Goal: Task Accomplishment & Management: Manage account settings

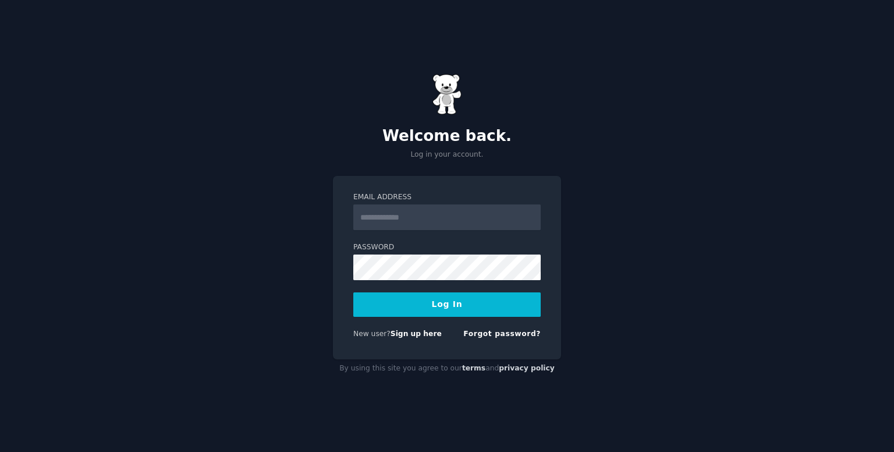
type input "**********"
click at [419, 303] on button "Log In" at bounding box center [446, 304] width 187 height 24
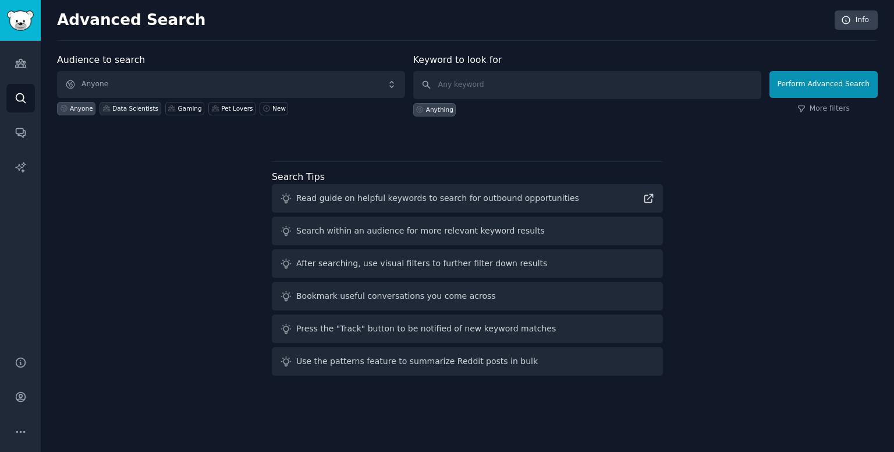
click at [144, 103] on div "Data Scientists" at bounding box center [130, 108] width 61 height 13
click at [26, 73] on link "Audiences" at bounding box center [20, 63] width 29 height 29
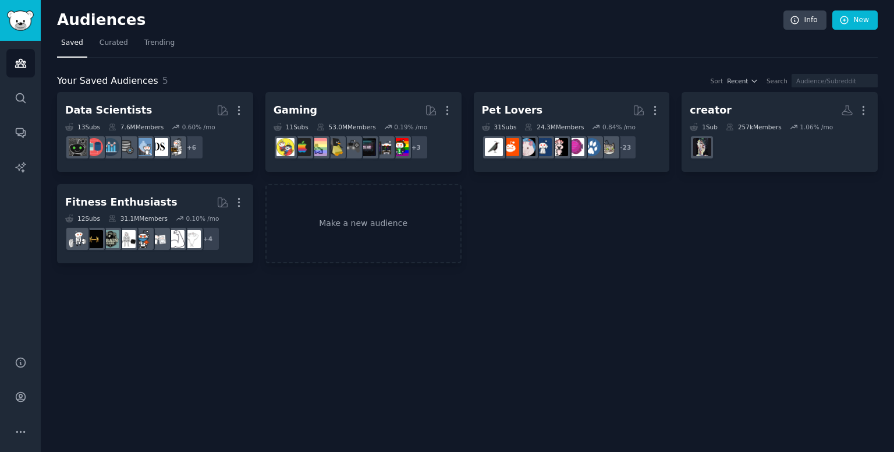
click at [86, 128] on div "13 Sub s" at bounding box center [82, 127] width 35 height 8
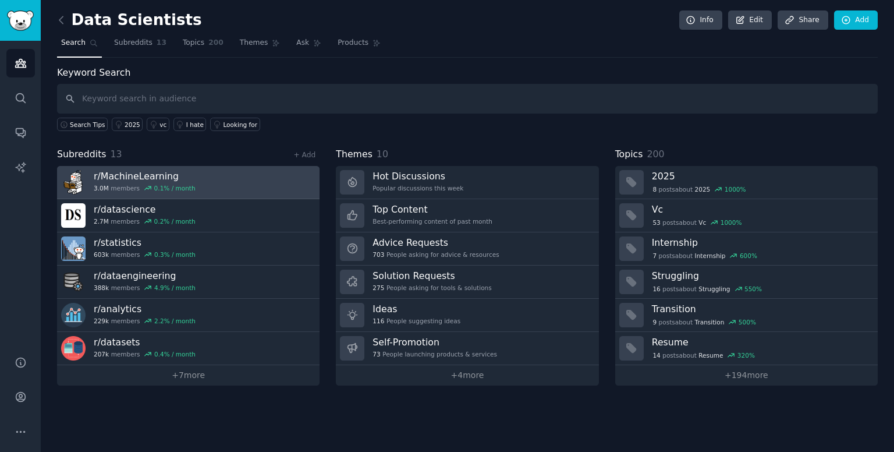
click at [108, 189] on div "3.0M members 0.1 % / month" at bounding box center [145, 188] width 102 height 8
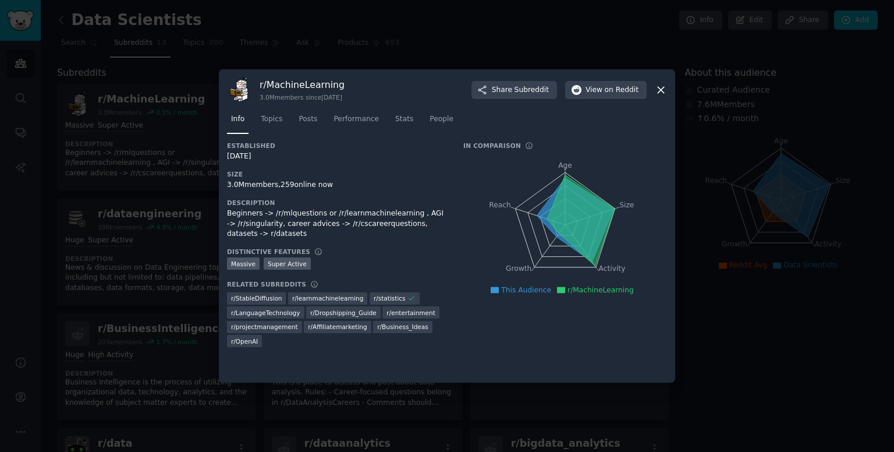
click at [666, 93] on icon at bounding box center [661, 90] width 12 height 12
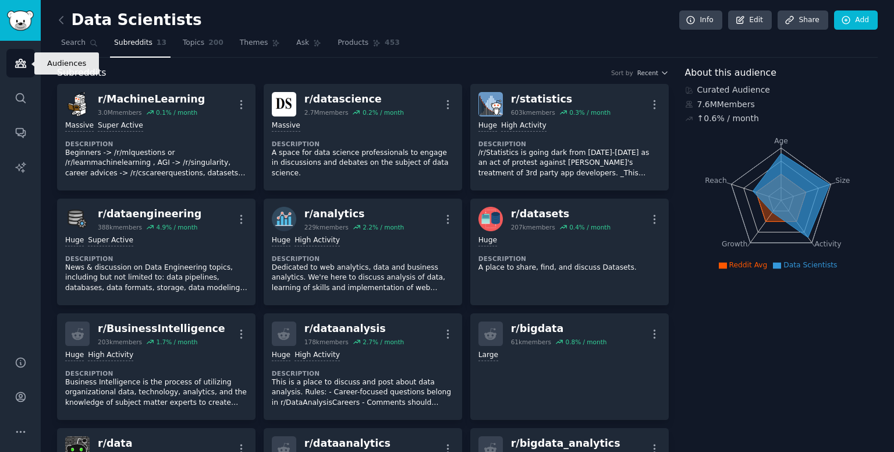
click at [22, 63] on icon "Sidebar" at bounding box center [21, 63] width 12 height 12
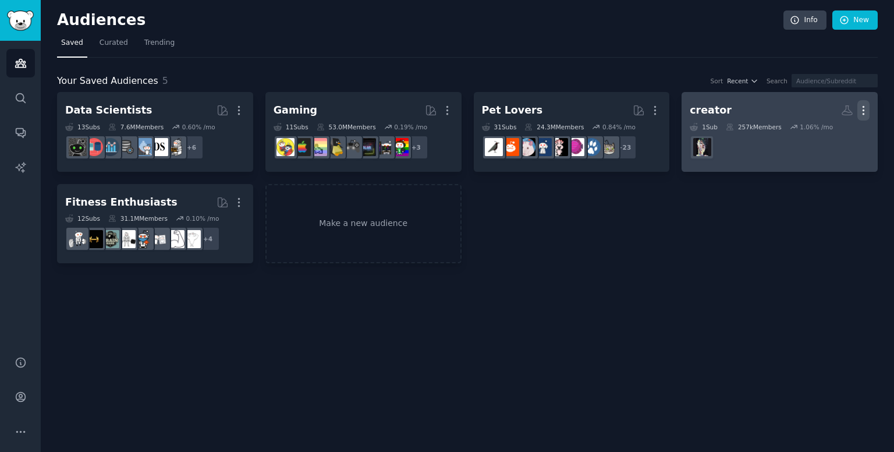
click at [867, 108] on icon "button" at bounding box center [863, 110] width 12 height 12
click at [839, 136] on p "Delete" at bounding box center [831, 135] width 27 height 12
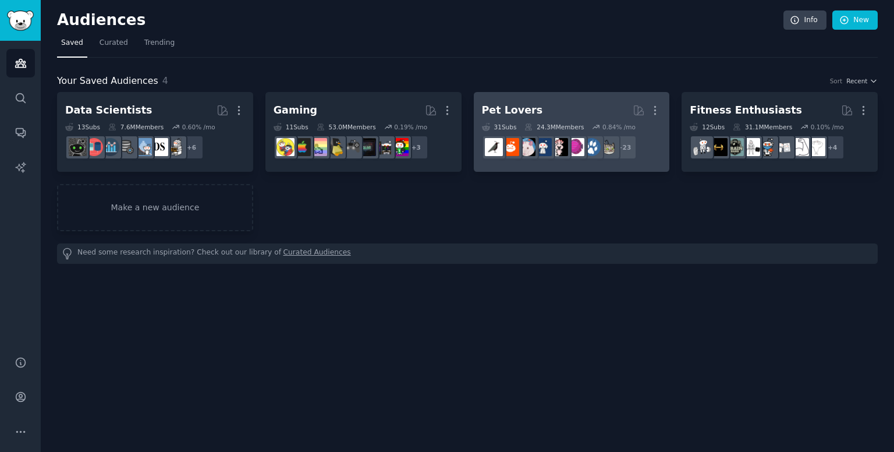
click at [535, 105] on h2 "Pet Lovers More" at bounding box center [572, 110] width 180 height 20
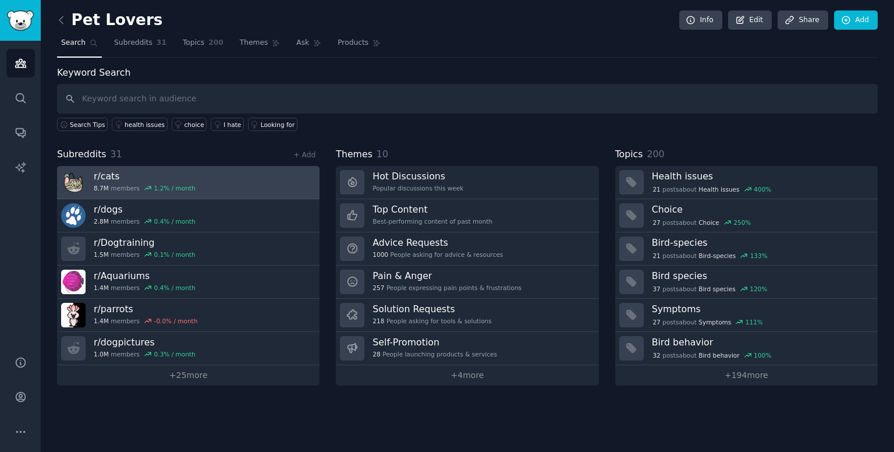
click at [266, 184] on link "r/ cats 8.7M members 1.2 % / month" at bounding box center [188, 182] width 262 height 33
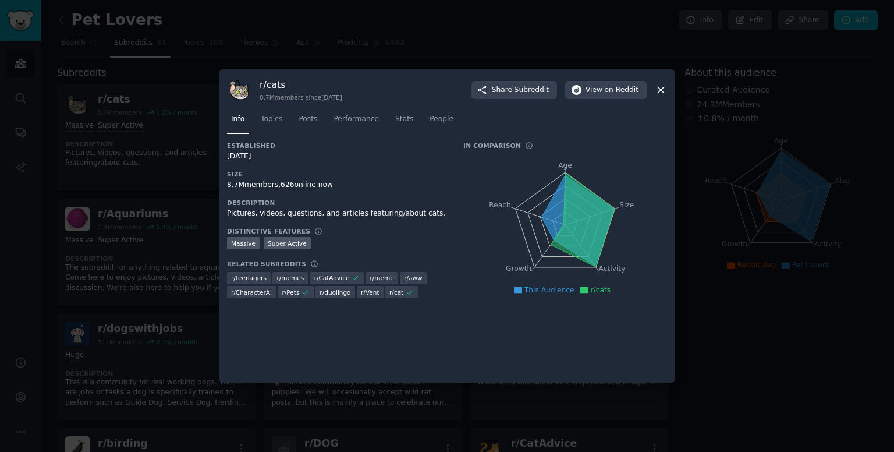
click at [662, 92] on icon at bounding box center [661, 90] width 12 height 12
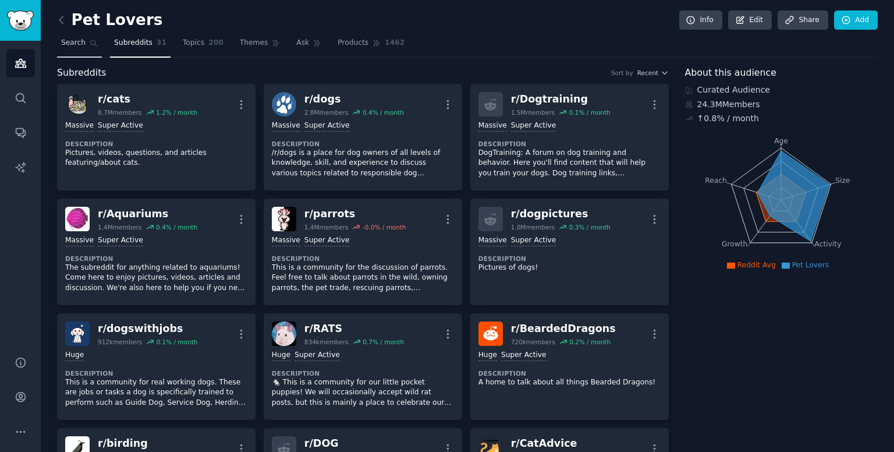
click at [77, 47] on span "Search" at bounding box center [73, 43] width 24 height 10
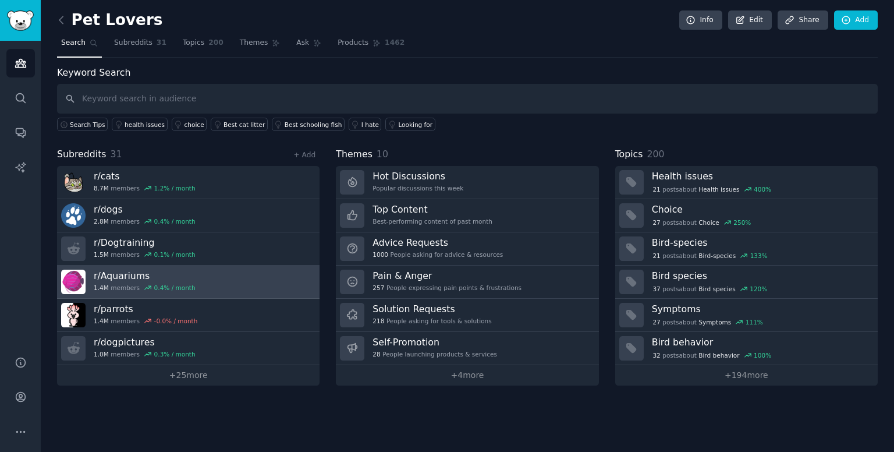
click at [161, 271] on h3 "r/ Aquariums" at bounding box center [145, 275] width 102 height 12
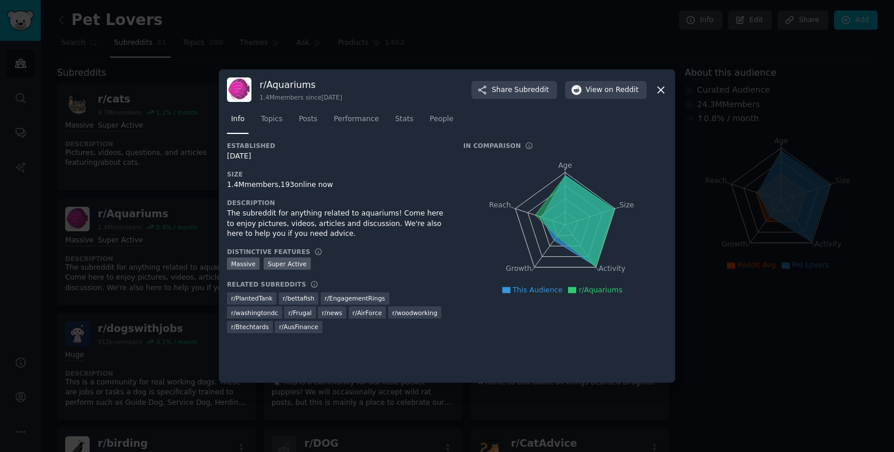
click at [659, 95] on icon at bounding box center [661, 90] width 12 height 12
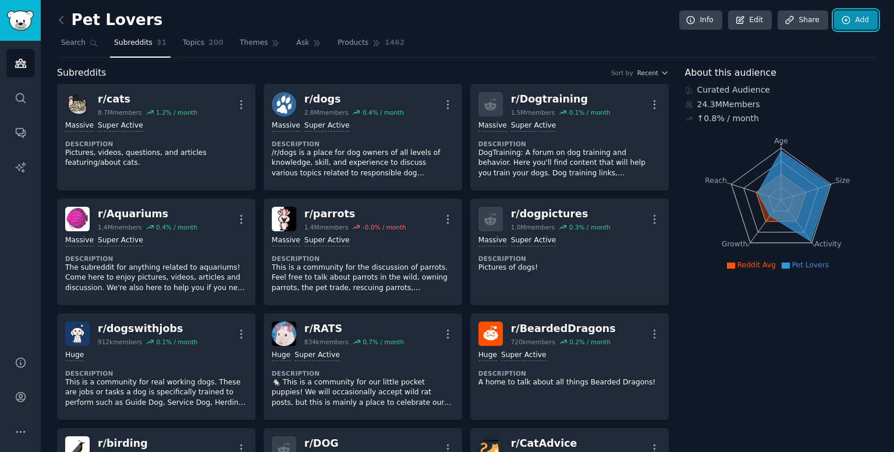
click at [855, 29] on link "Add" at bounding box center [856, 20] width 44 height 20
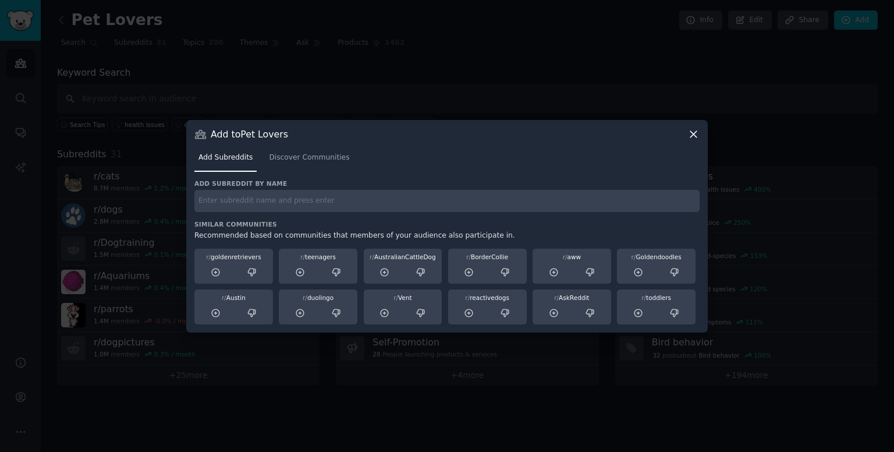
click at [694, 133] on icon at bounding box center [693, 134] width 6 height 6
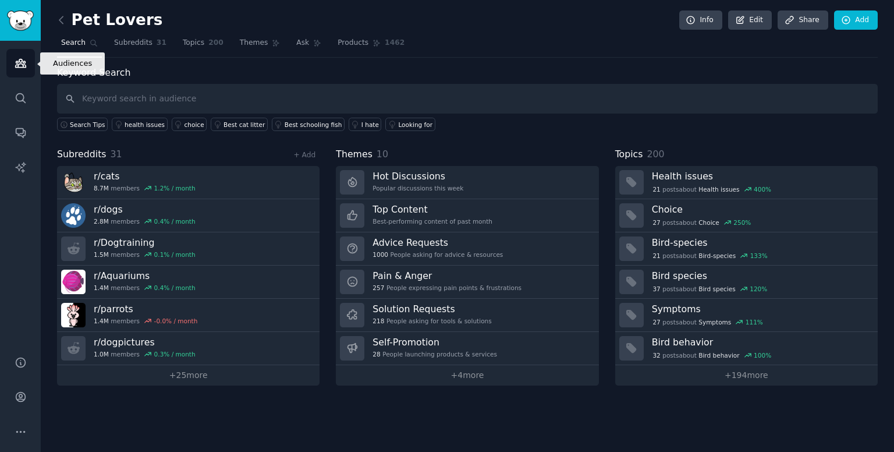
click at [26, 69] on link "Audiences" at bounding box center [20, 63] width 29 height 29
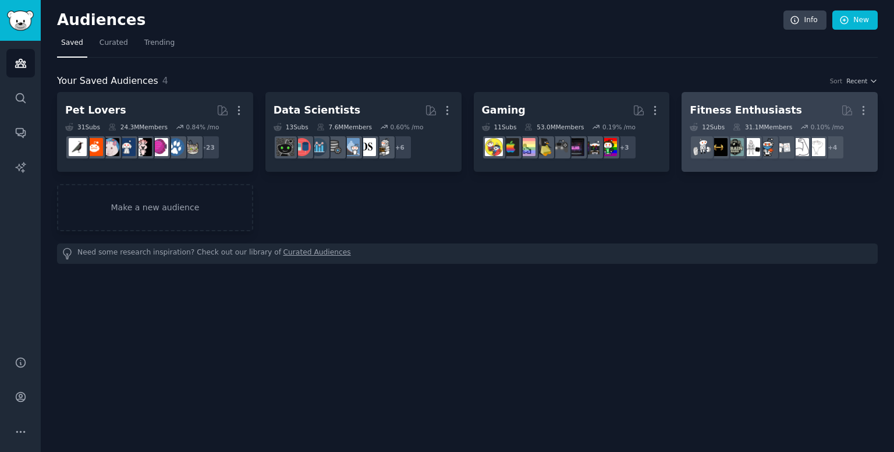
click at [743, 116] on div "Fitness Enthusiasts" at bounding box center [746, 110] width 112 height 15
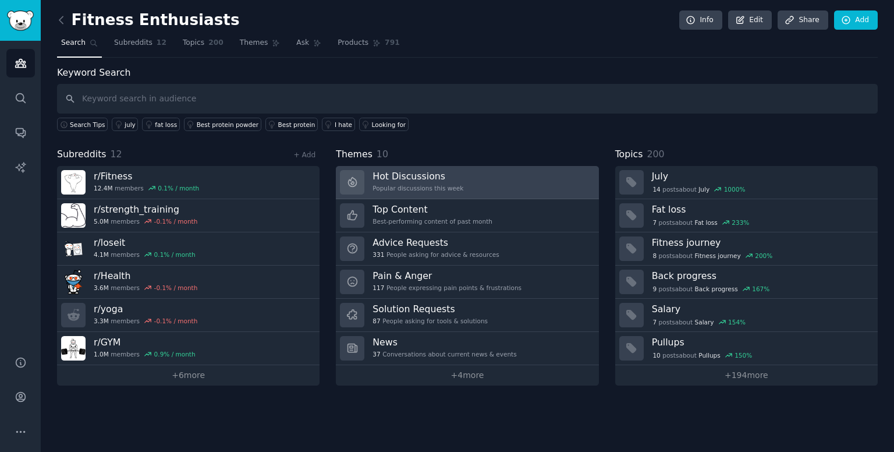
click at [397, 189] on div "Popular discussions this week" at bounding box center [417, 188] width 91 height 8
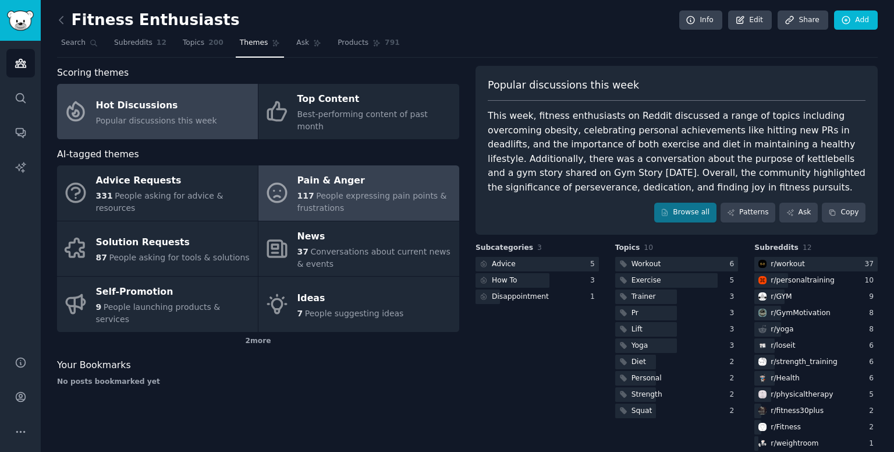
click at [445, 200] on div "117 People expressing pain points & frustrations" at bounding box center [375, 202] width 156 height 24
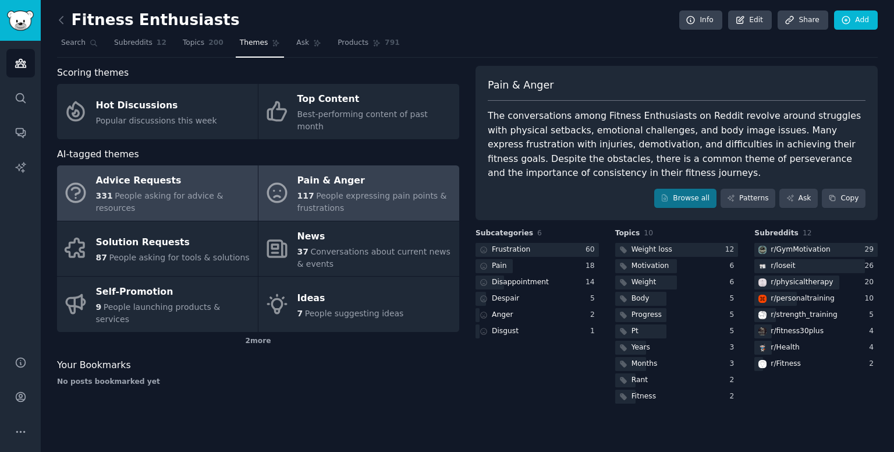
click at [195, 165] on link "Advice Requests 331 People asking for advice & resources" at bounding box center [157, 192] width 201 height 55
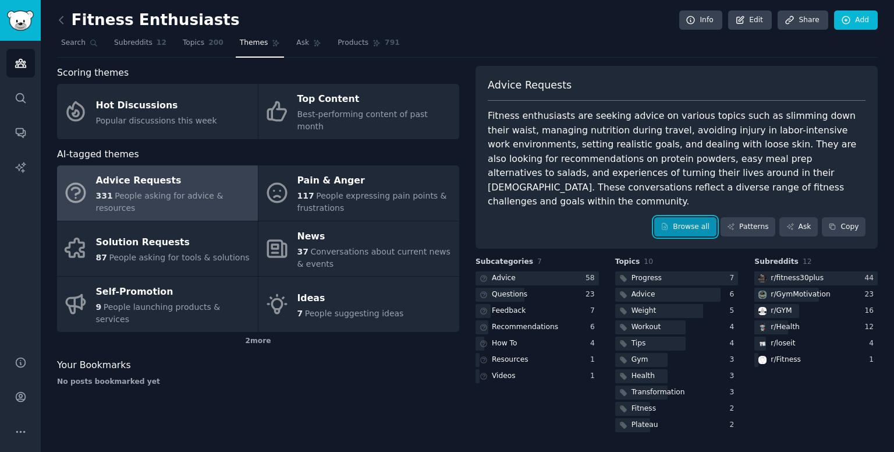
click at [689, 217] on link "Browse all" at bounding box center [685, 227] width 62 height 20
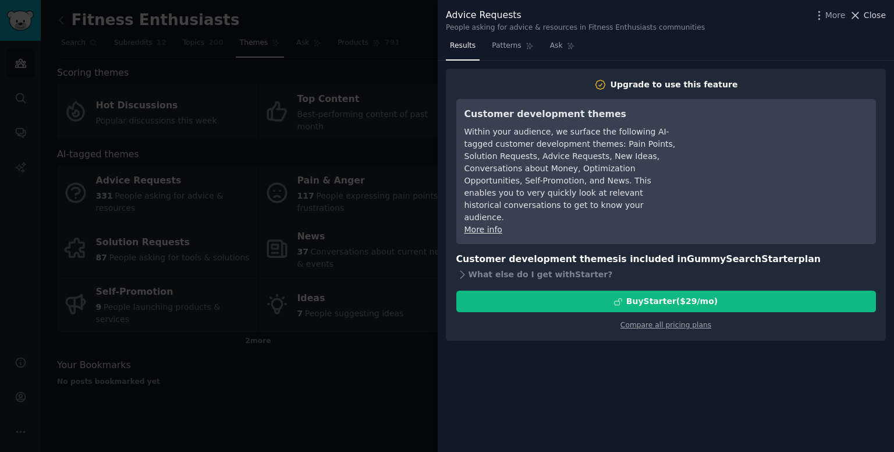
click at [861, 15] on icon at bounding box center [855, 15] width 12 height 12
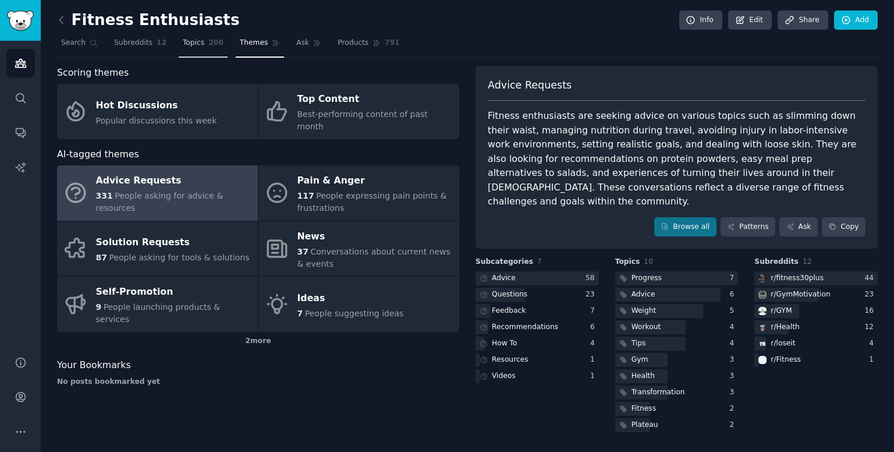
click at [183, 47] on span "Topics" at bounding box center [194, 43] width 22 height 10
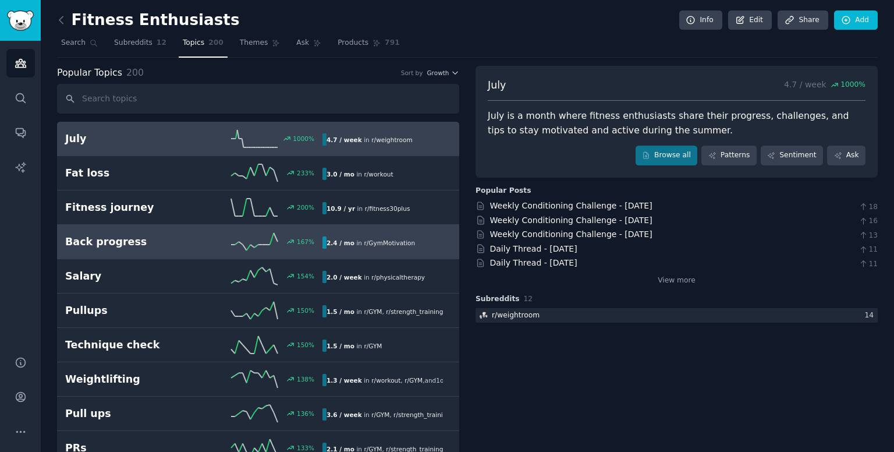
scroll to position [25, 0]
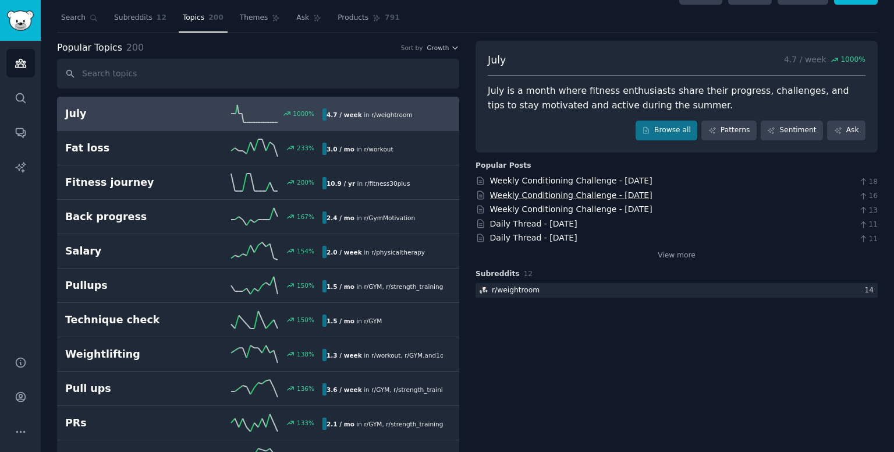
click at [522, 190] on link "Weekly Conditioning Challenge - [DATE]" at bounding box center [571, 194] width 162 height 9
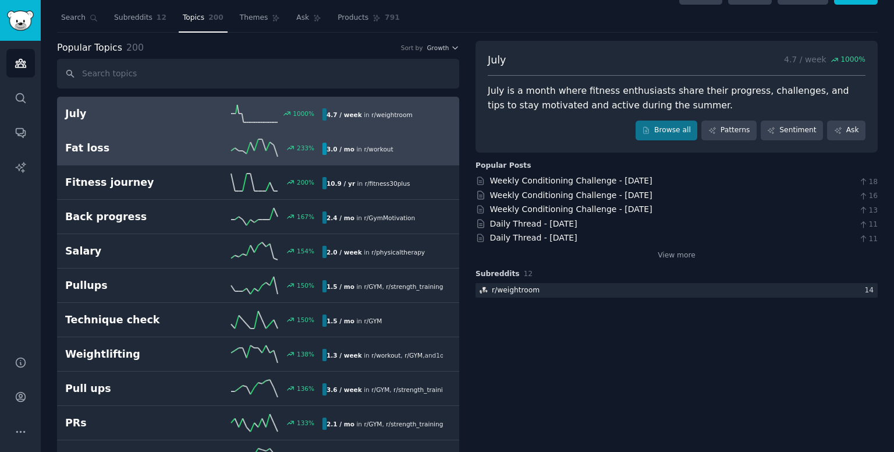
click at [86, 136] on link "Fat loss 233 % 3.0 / mo in r/ workout" at bounding box center [258, 148] width 402 height 34
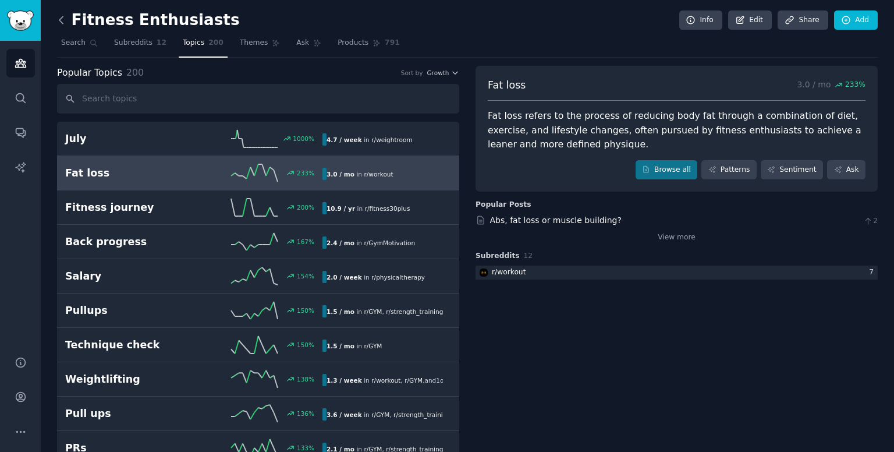
click at [65, 26] on icon at bounding box center [61, 20] width 12 height 12
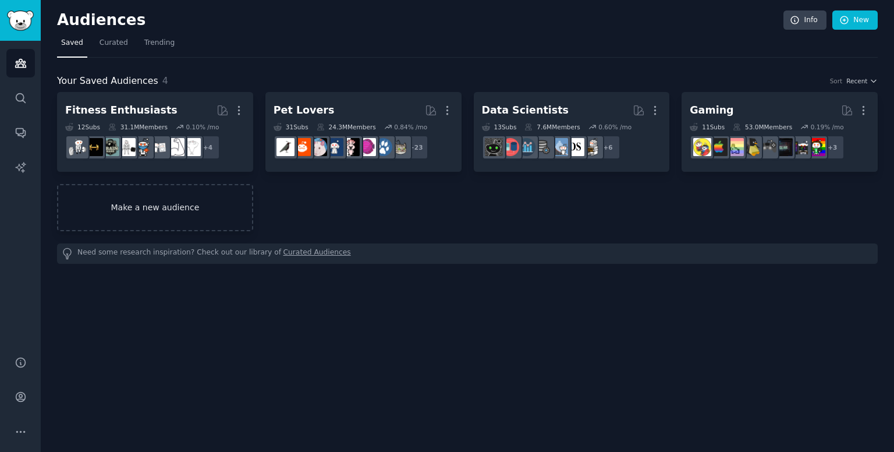
click at [184, 197] on link "Make a new audience" at bounding box center [155, 207] width 196 height 47
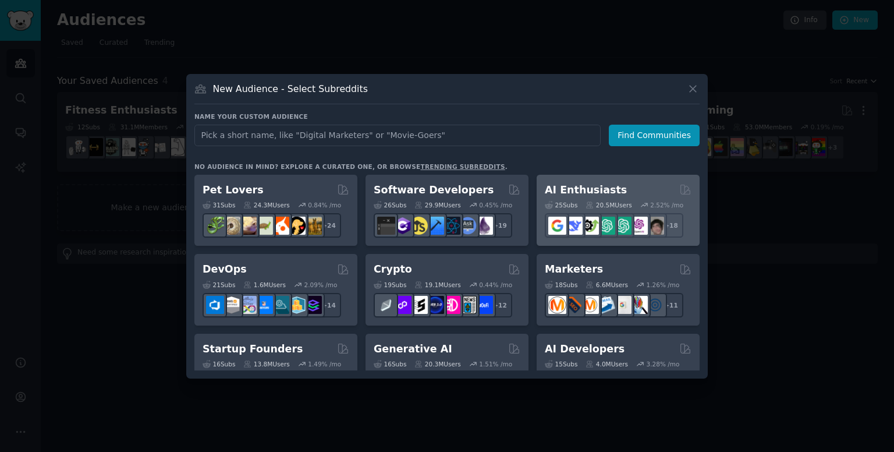
click at [586, 191] on h2 "AI Enthusiasts" at bounding box center [586, 190] width 82 height 15
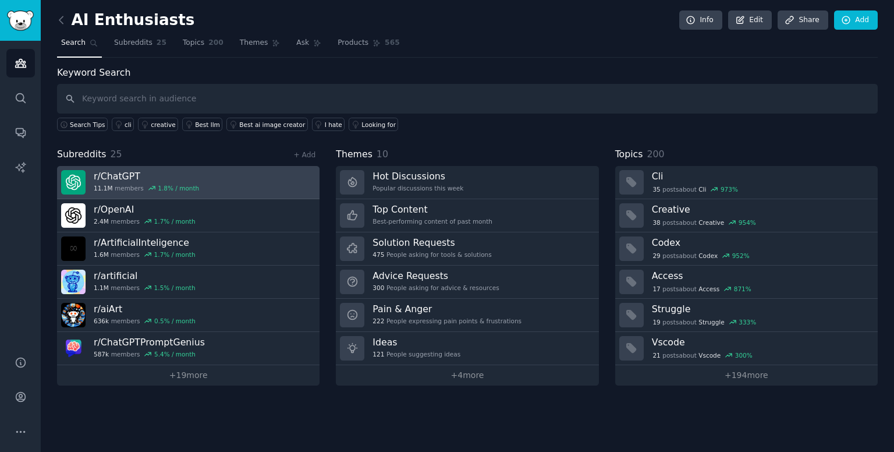
click at [289, 191] on link "r/ ChatGPT 11.1M members 1.8 % / month" at bounding box center [188, 182] width 262 height 33
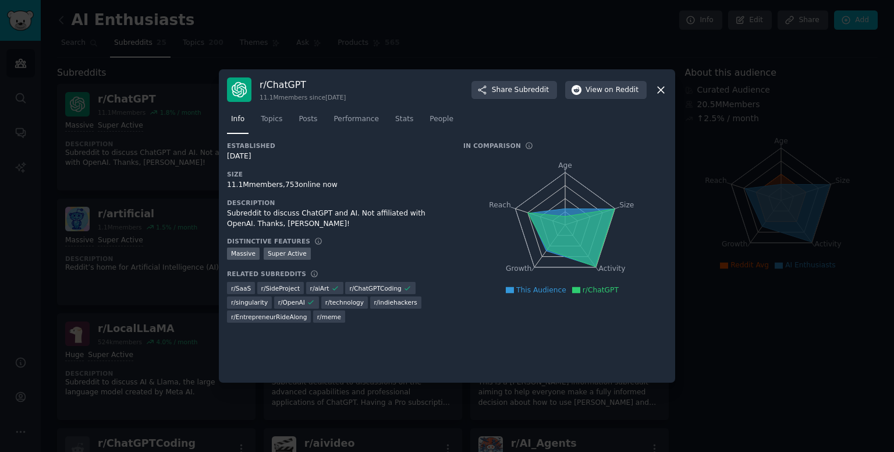
click at [662, 94] on icon at bounding box center [661, 90] width 12 height 12
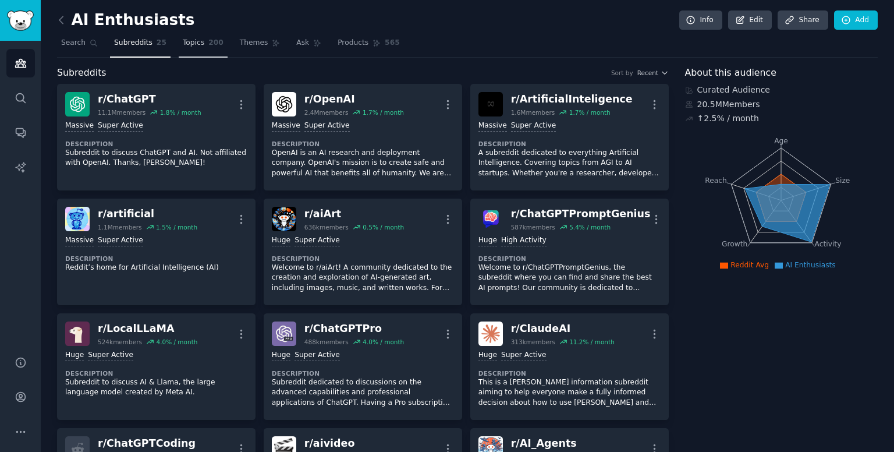
click at [208, 47] on span "200" at bounding box center [215, 43] width 15 height 10
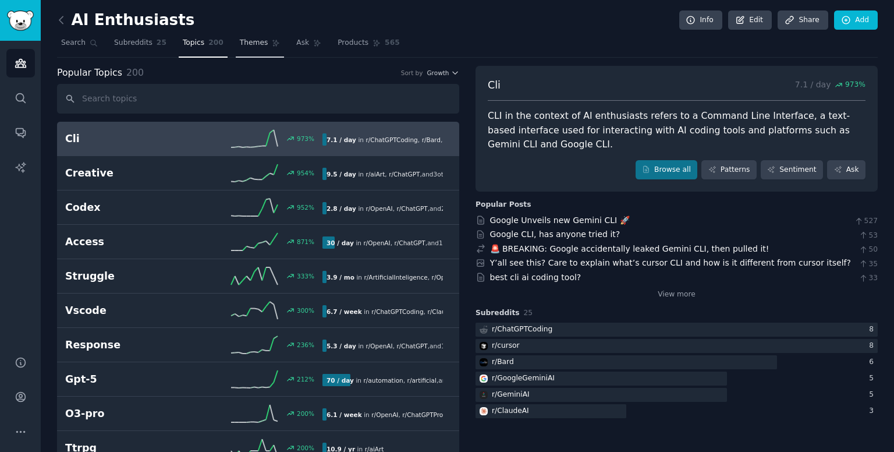
click at [240, 44] on span "Themes" at bounding box center [254, 43] width 29 height 10
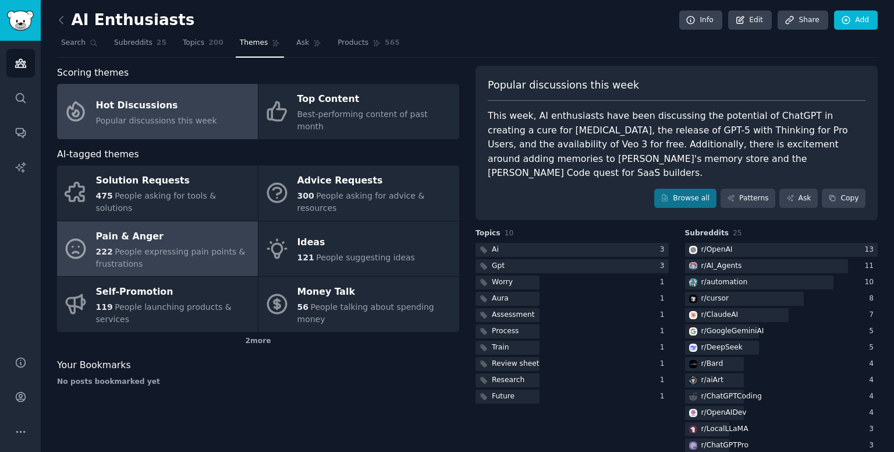
click at [232, 227] on div "Pain & Anger" at bounding box center [174, 236] width 156 height 19
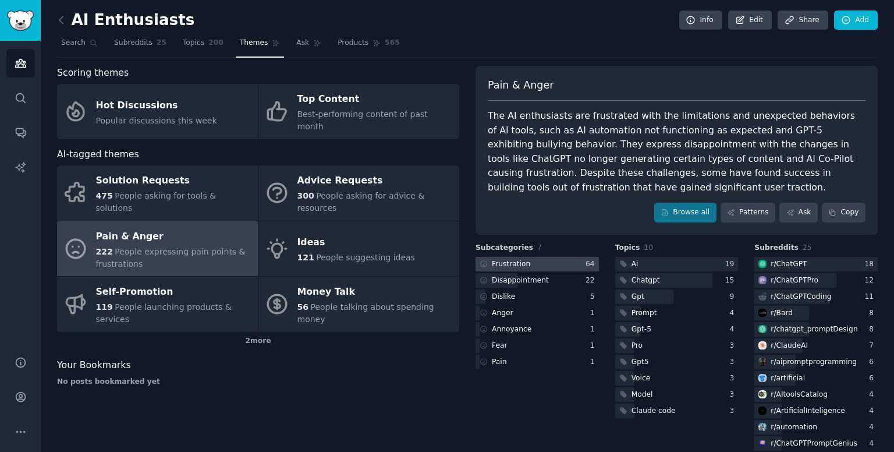
click at [531, 269] on div at bounding box center [537, 264] width 123 height 15
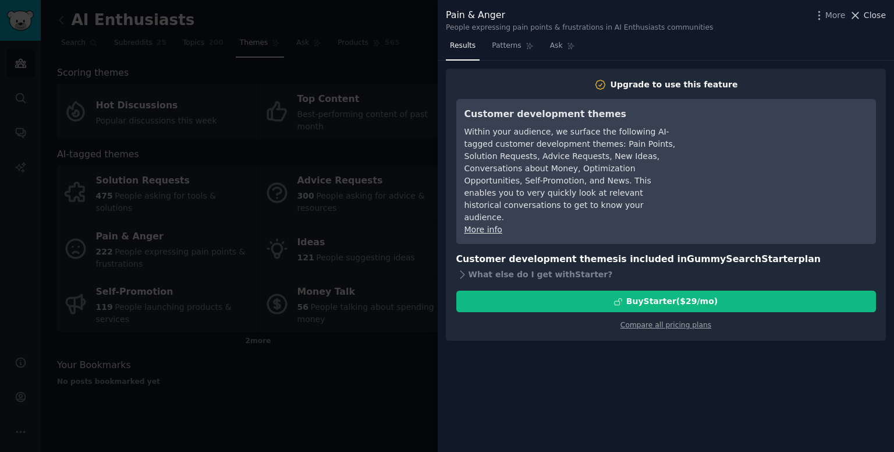
click at [857, 17] on icon at bounding box center [856, 15] width 6 height 6
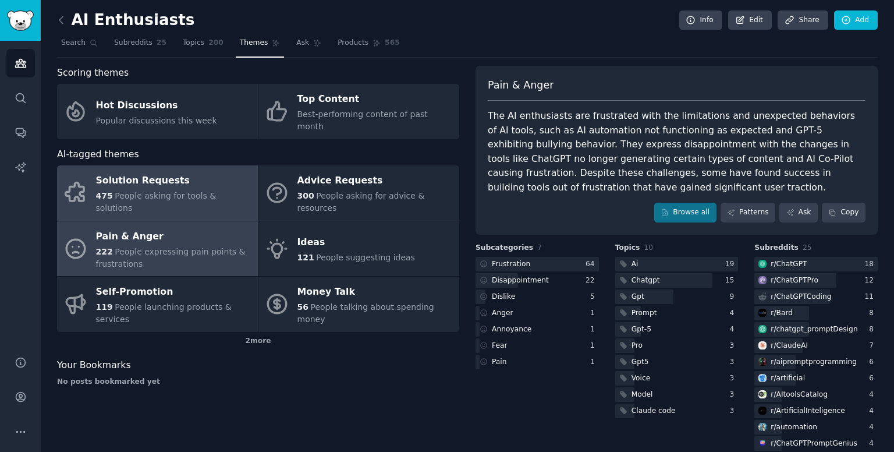
click at [230, 172] on div "Solution Requests" at bounding box center [174, 181] width 156 height 19
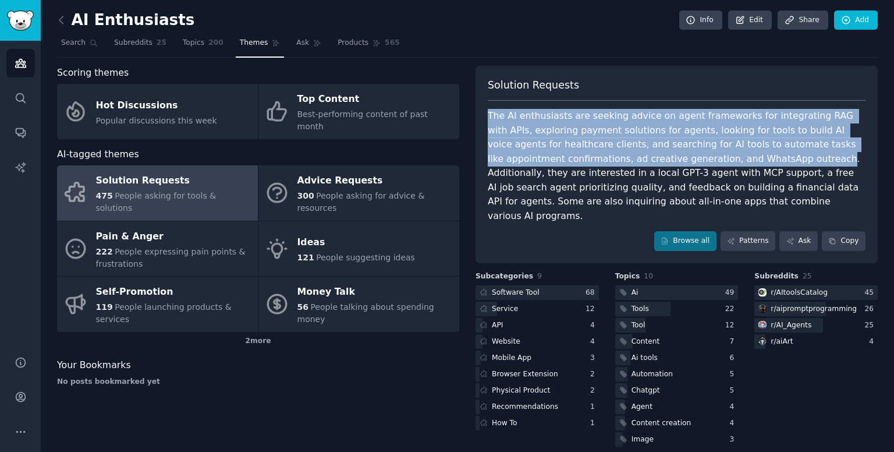
drag, startPoint x: 489, startPoint y: 115, endPoint x: 740, endPoint y: 159, distance: 254.1
click at [740, 159] on div "The AI enthusiasts are seeking advice on agent frameworks for integrating RAG w…" at bounding box center [677, 166] width 378 height 114
copy div "The AI enthusiasts are seeking advice on agent frameworks for integrating RAG w…"
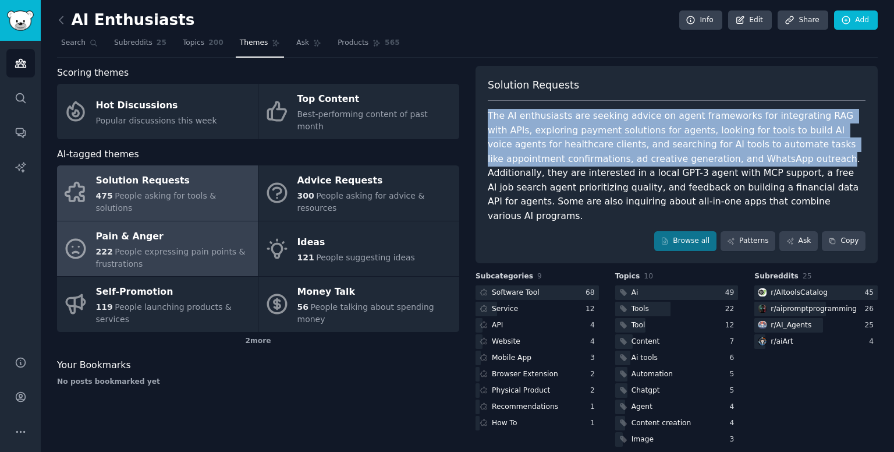
click at [187, 227] on div "Pain & Anger" at bounding box center [174, 236] width 156 height 19
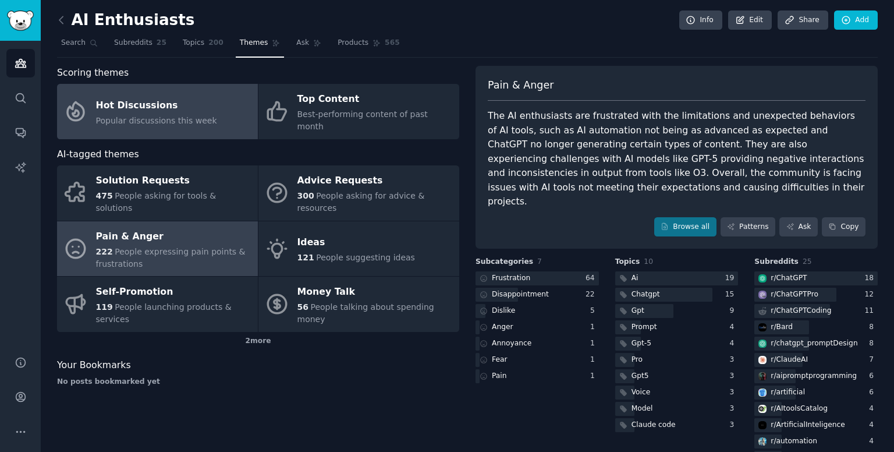
click at [137, 116] on span "Popular discussions this week" at bounding box center [156, 120] width 121 height 9
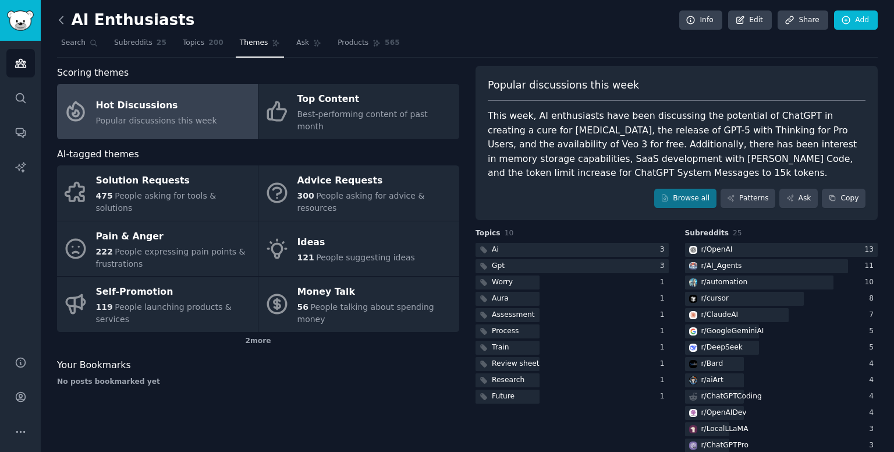
click at [64, 19] on icon at bounding box center [61, 20] width 12 height 12
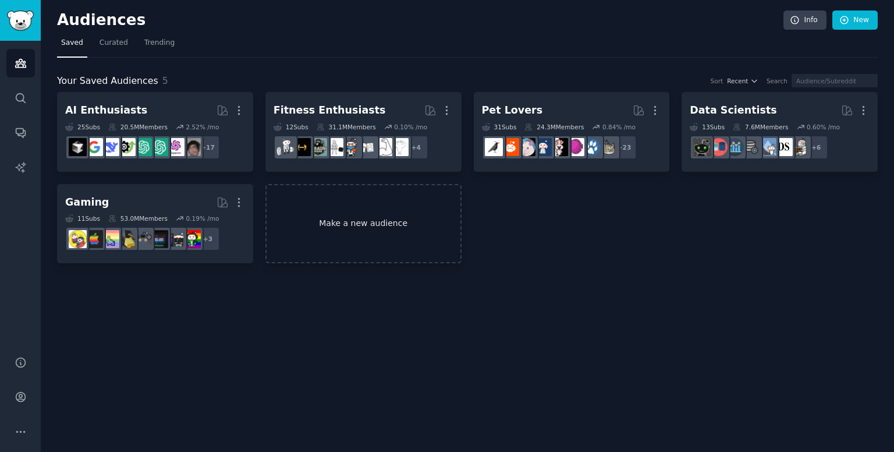
click at [321, 228] on link "Make a new audience" at bounding box center [363, 224] width 196 height 80
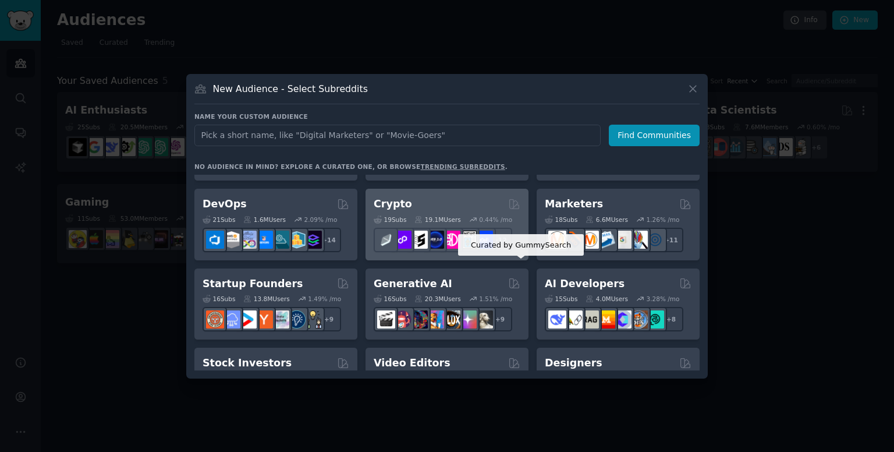
scroll to position [66, 0]
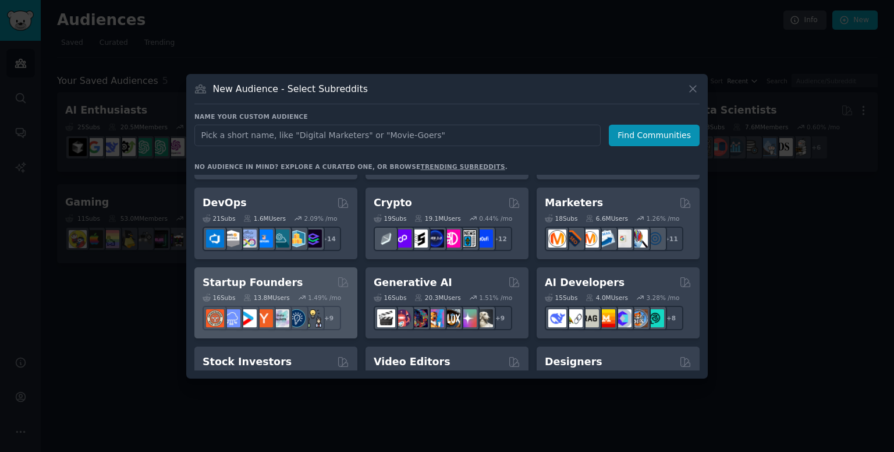
click at [311, 287] on div "Startup Founders" at bounding box center [276, 282] width 147 height 15
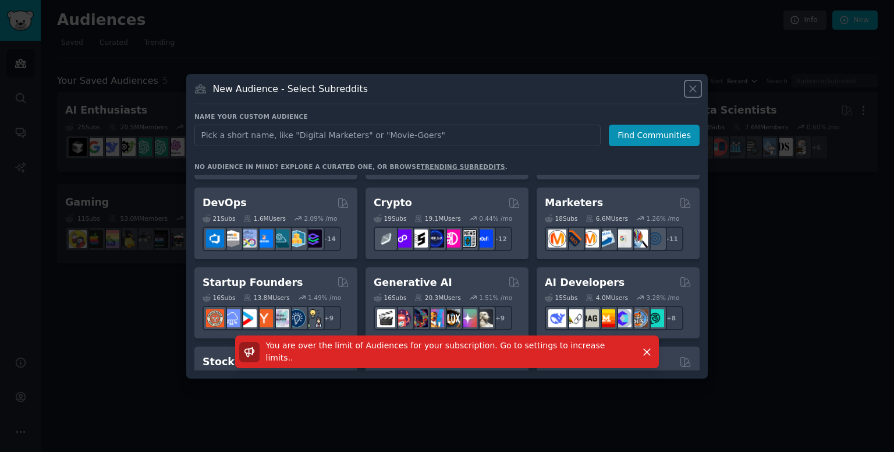
click at [694, 87] on icon at bounding box center [693, 89] width 6 height 6
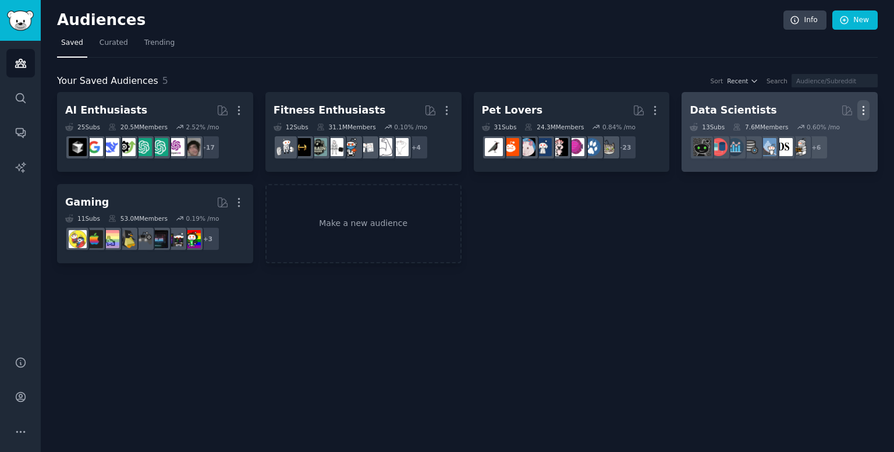
click at [864, 109] on icon "button" at bounding box center [863, 110] width 12 height 12
click at [825, 144] on div "Delete" at bounding box center [823, 135] width 55 height 24
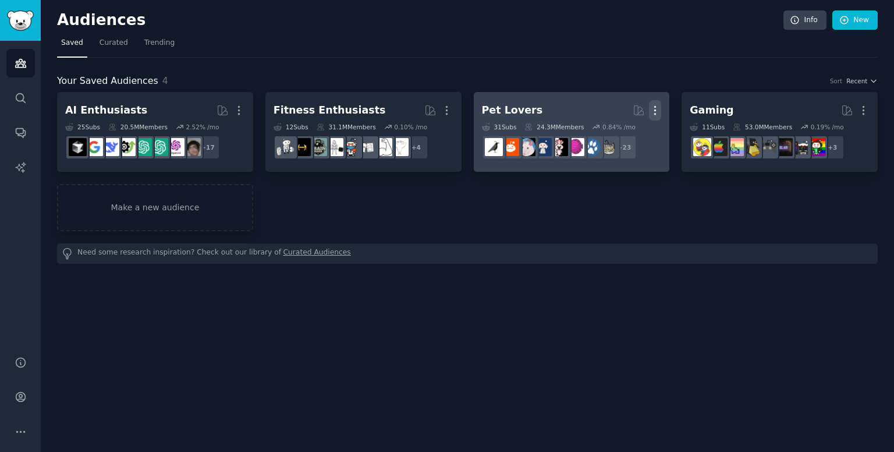
click at [659, 108] on icon "button" at bounding box center [655, 110] width 12 height 12
click at [630, 133] on p "Delete" at bounding box center [623, 135] width 27 height 12
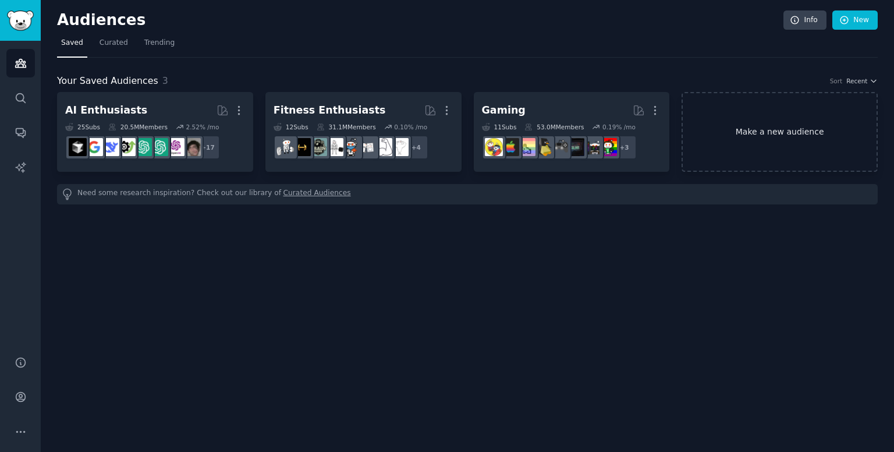
click at [796, 131] on link "Make a new audience" at bounding box center [780, 132] width 196 height 80
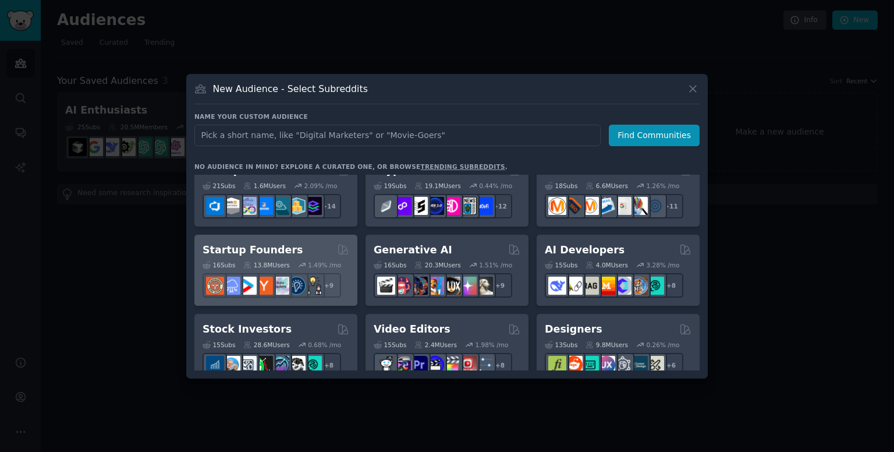
scroll to position [100, 0]
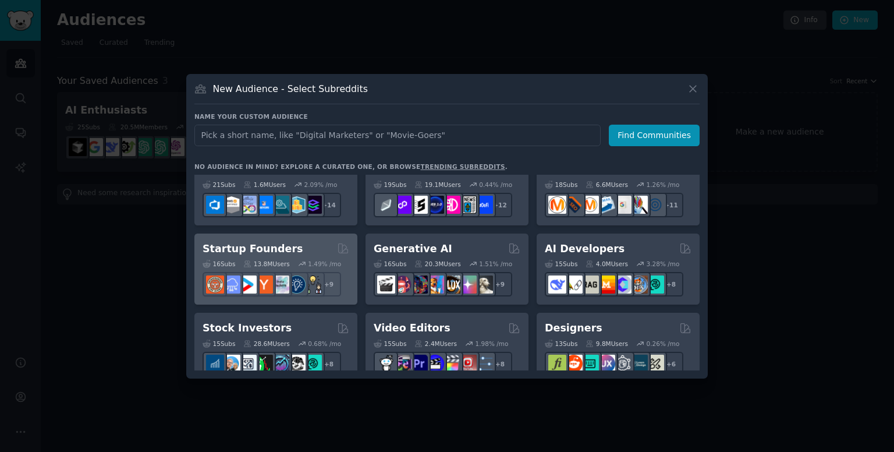
click at [289, 253] on div "Startup Founders" at bounding box center [276, 249] width 147 height 15
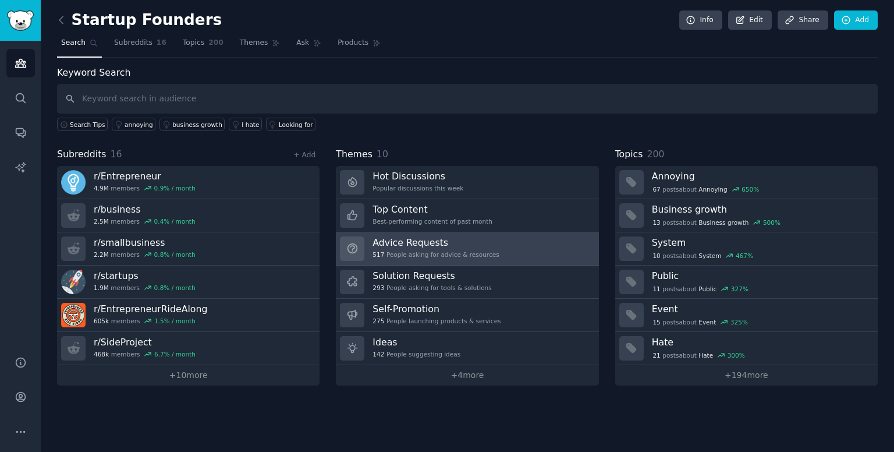
click at [393, 250] on div "517 People asking for advice & resources" at bounding box center [435, 254] width 126 height 8
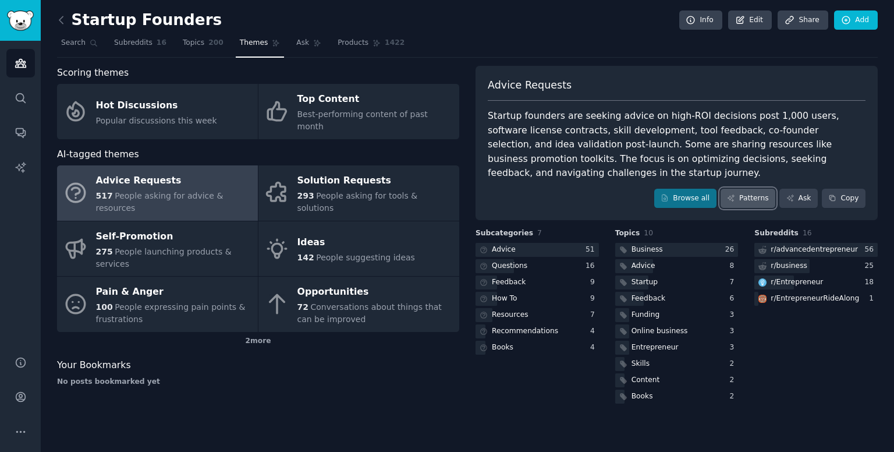
click at [735, 194] on icon at bounding box center [731, 198] width 8 height 8
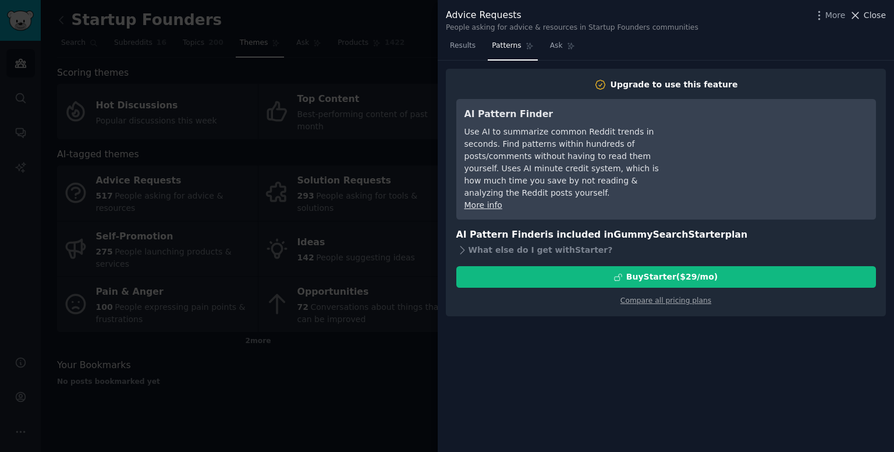
click at [861, 17] on icon at bounding box center [855, 15] width 12 height 12
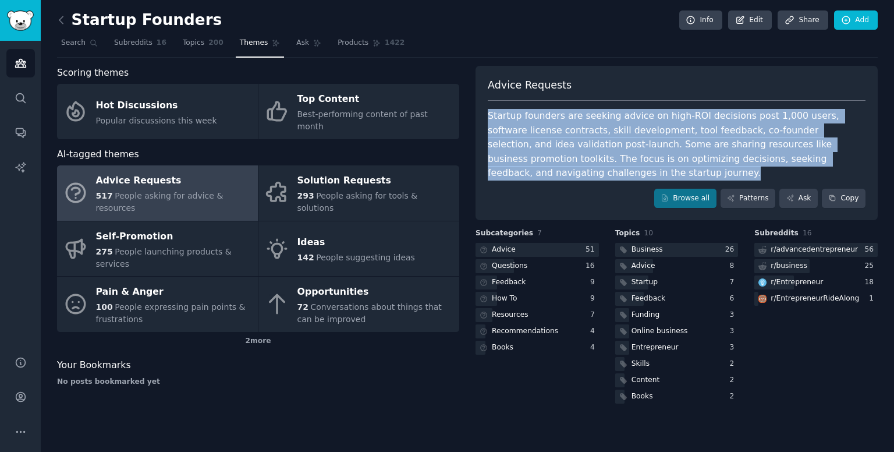
drag, startPoint x: 485, startPoint y: 113, endPoint x: 872, endPoint y: 159, distance: 390.3
click at [872, 159] on div "Advice Requests Startup founders are seeking advice on high-ROI decisions post …" at bounding box center [677, 143] width 402 height 155
copy div "Startup founders are seeking advice on high-ROI decisions post 1,000 users, sof…"
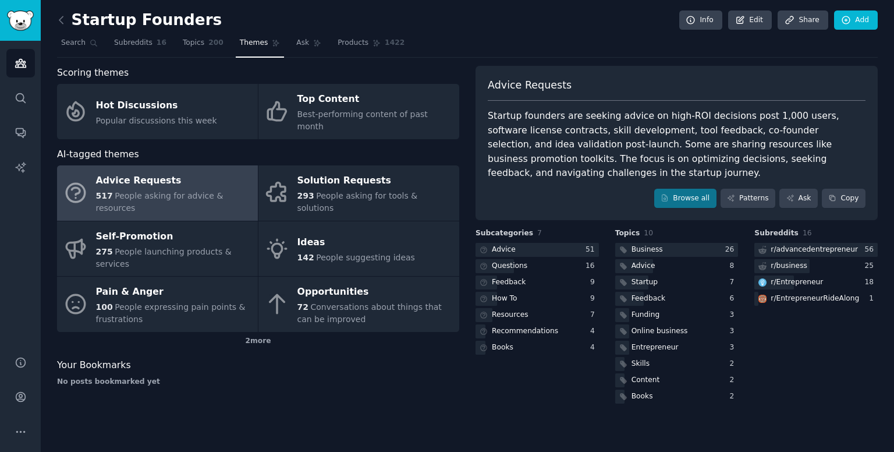
click at [582, 169] on div "Advice Requests Startup founders are seeking advice on high-ROI decisions post …" at bounding box center [677, 143] width 402 height 155
click at [77, 26] on h2 "Startup Founders" at bounding box center [139, 20] width 165 height 19
click at [60, 19] on icon at bounding box center [60, 19] width 3 height 7
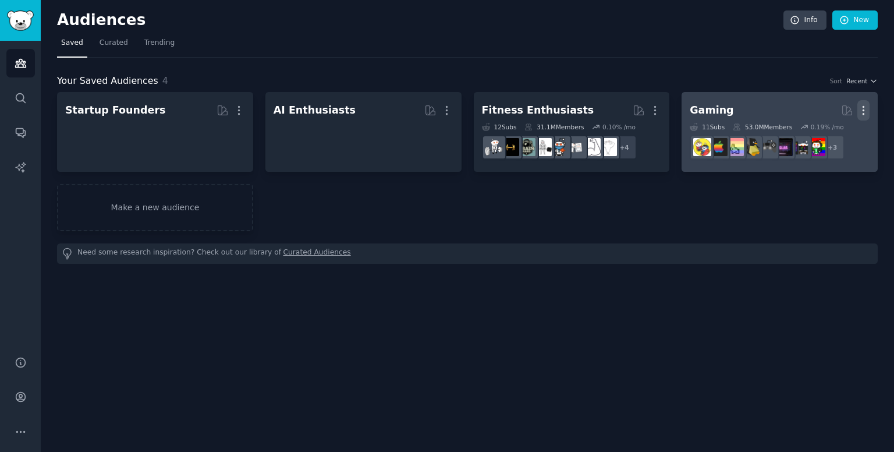
click at [863, 113] on icon "button" at bounding box center [863, 111] width 1 height 8
click at [700, 104] on div "Gaming" at bounding box center [712, 110] width 44 height 15
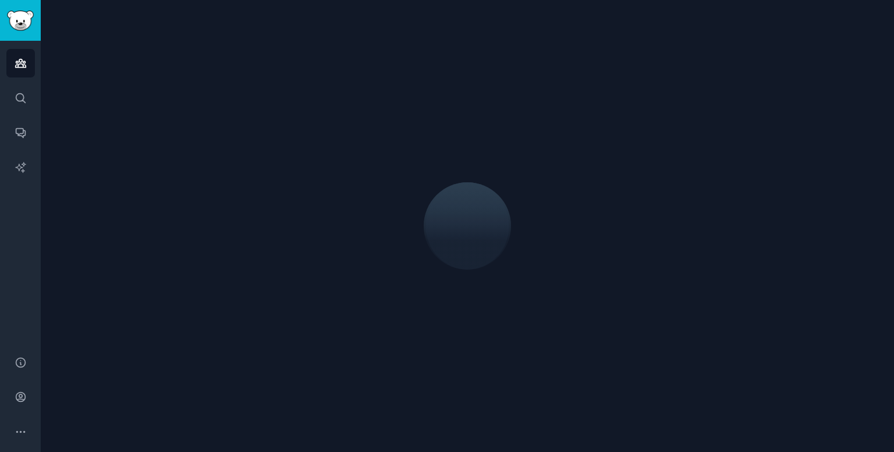
click at [704, 91] on div at bounding box center [467, 225] width 821 height 419
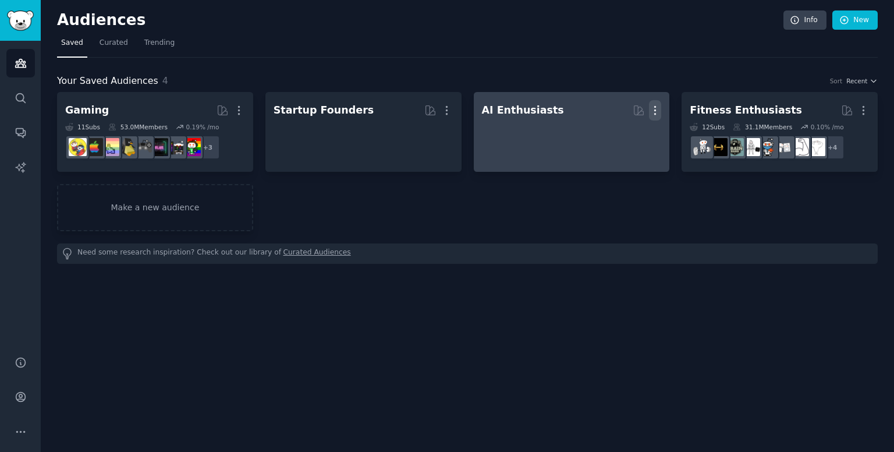
click at [659, 107] on icon "button" at bounding box center [655, 110] width 12 height 12
click at [519, 127] on div at bounding box center [572, 140] width 180 height 41
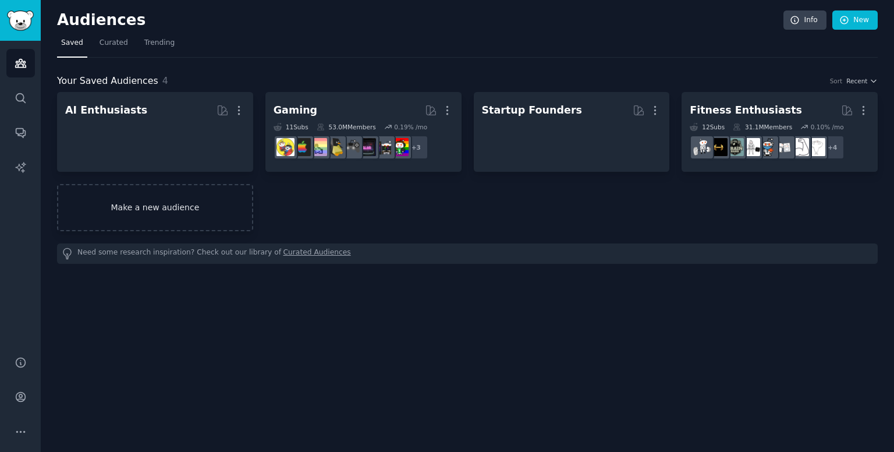
click at [236, 198] on link "Make a new audience" at bounding box center [155, 207] width 196 height 47
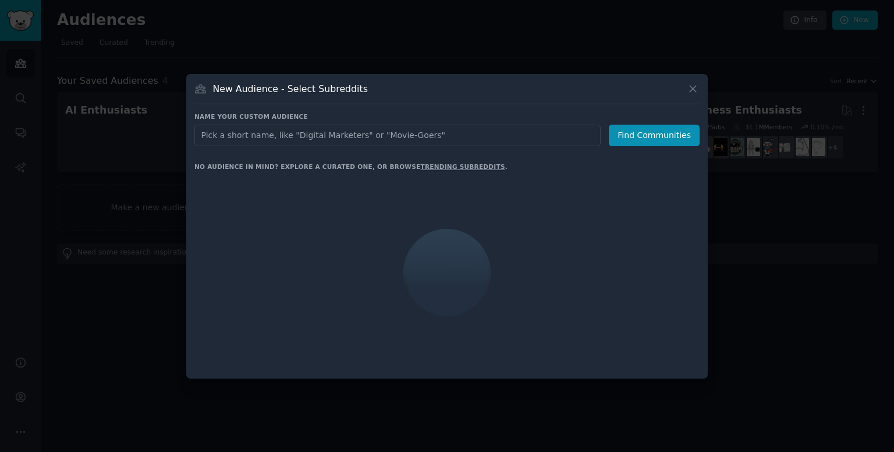
click at [425, 164] on link "trending subreddits" at bounding box center [462, 166] width 84 height 7
click at [459, 136] on input "text" at bounding box center [397, 136] width 406 height 22
click at [696, 83] on icon at bounding box center [693, 89] width 12 height 12
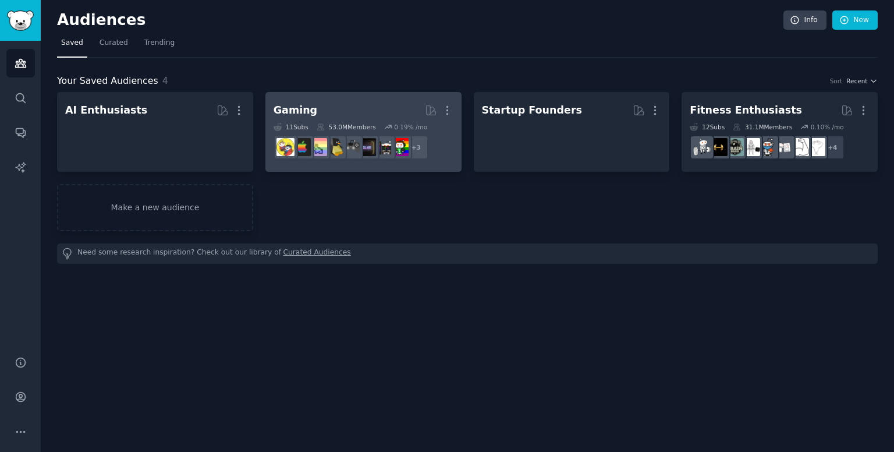
click at [321, 114] on h2 "Gaming More" at bounding box center [364, 110] width 180 height 20
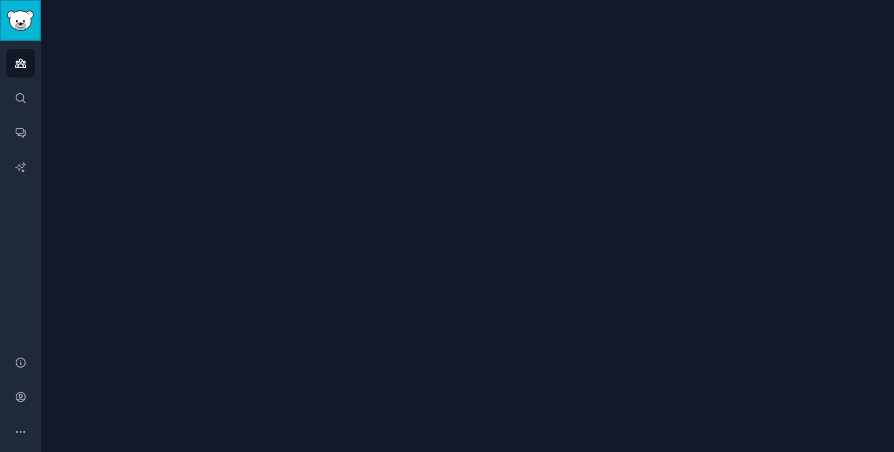
click at [33, 25] on img "Sidebar" at bounding box center [20, 20] width 27 height 20
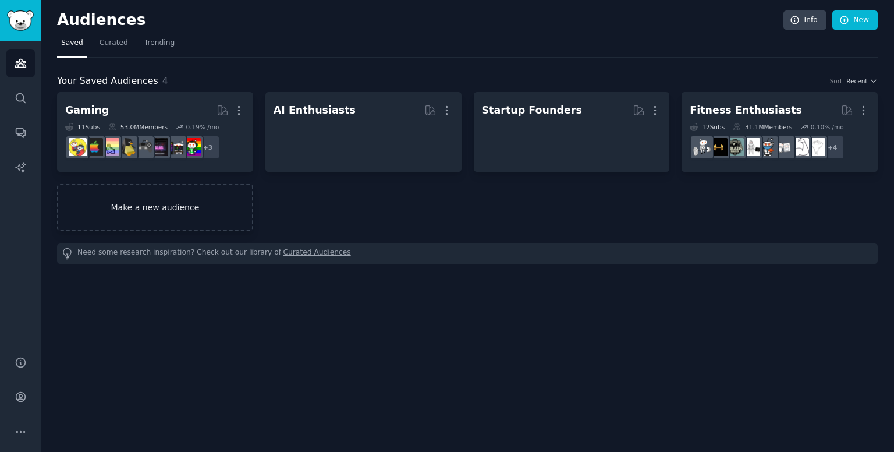
click at [162, 213] on link "Make a new audience" at bounding box center [155, 207] width 196 height 47
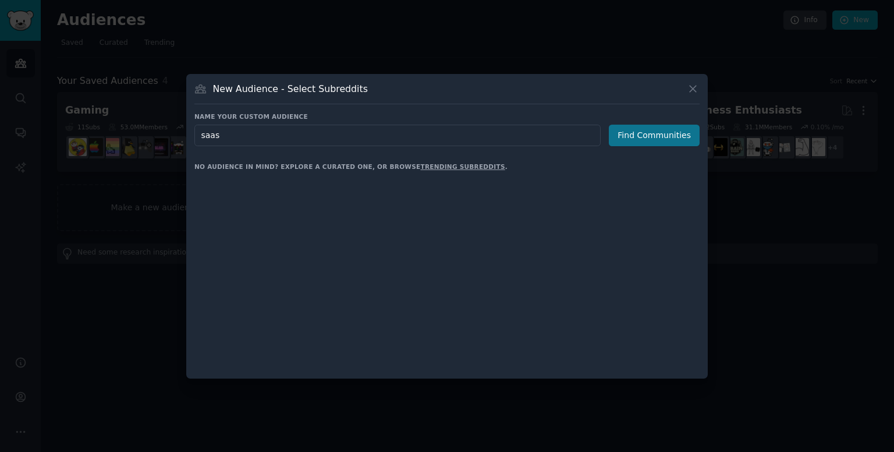
type input "saas"
click at [655, 140] on button "Find Communities" at bounding box center [654, 136] width 91 height 22
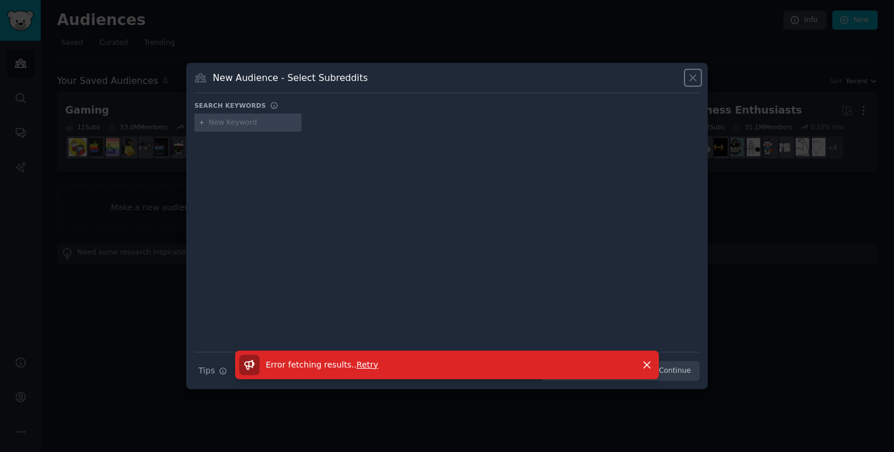
click at [695, 77] on icon at bounding box center [693, 78] width 12 height 12
